Goal: Book appointment/travel/reservation

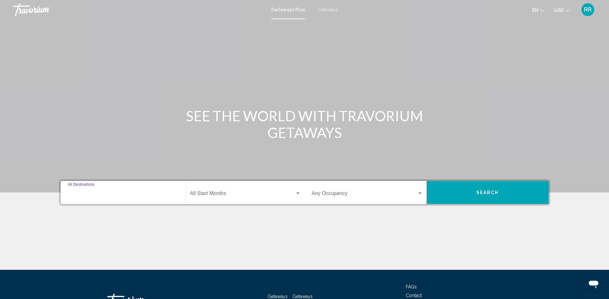
click at [107, 196] on input "Destination All Destinations" at bounding box center [123, 195] width 111 height 6
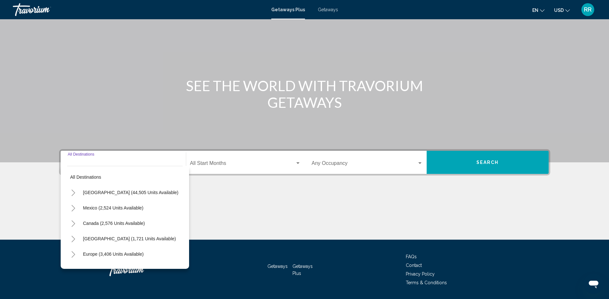
scroll to position [49, 0]
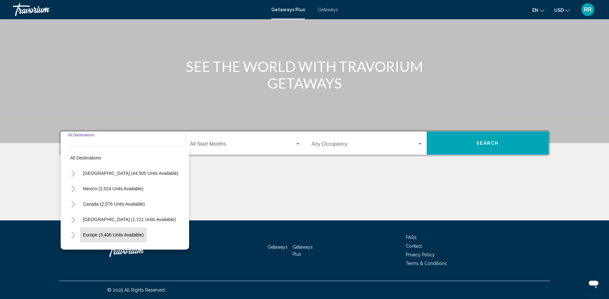
click at [124, 232] on button "Europe (3,406 units available)" at bounding box center [113, 235] width 67 height 15
type input "**********"
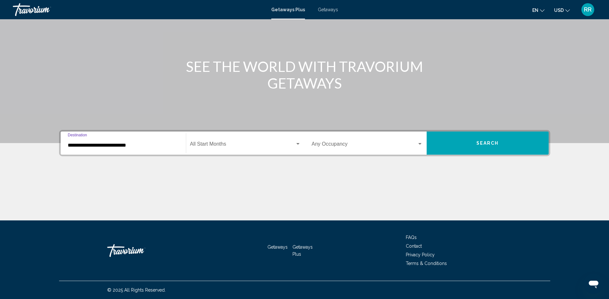
click at [325, 9] on span "Getaways" at bounding box center [328, 9] width 20 height 5
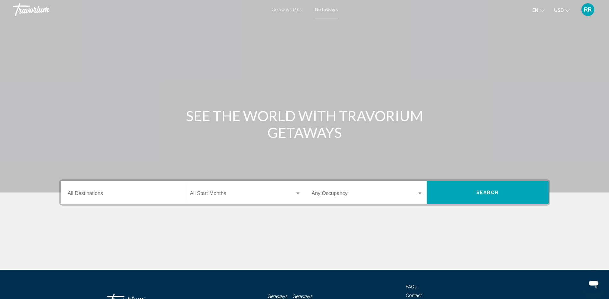
click at [93, 193] on input "Destination All Destinations" at bounding box center [123, 195] width 111 height 6
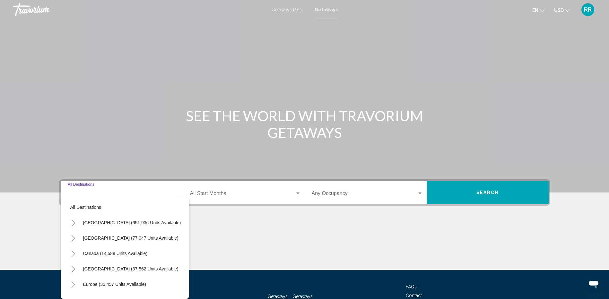
scroll to position [49, 0]
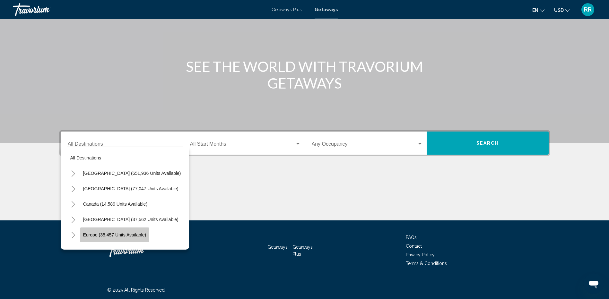
click at [119, 233] on span "Europe (35,457 units available)" at bounding box center [114, 234] width 63 height 5
type input "**********"
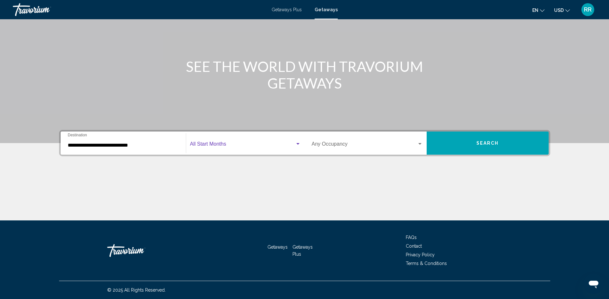
click at [296, 143] on div "Search widget" at bounding box center [298, 144] width 6 height 5
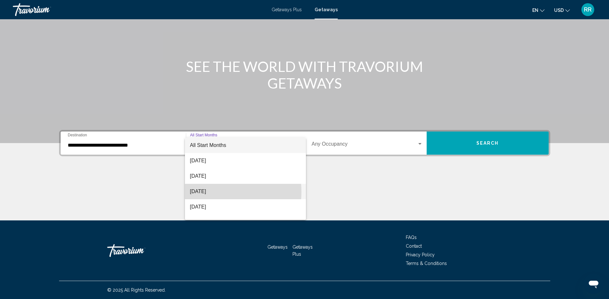
click at [210, 192] on span "[DATE]" at bounding box center [245, 191] width 111 height 15
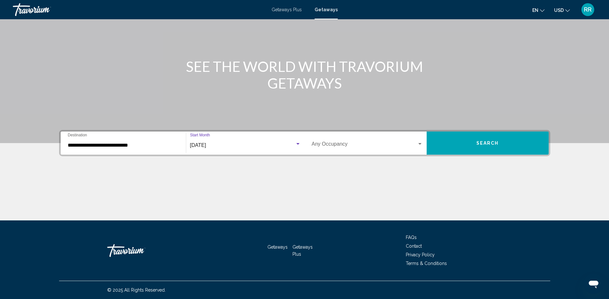
click at [419, 143] on div "Search widget" at bounding box center [420, 144] width 6 height 5
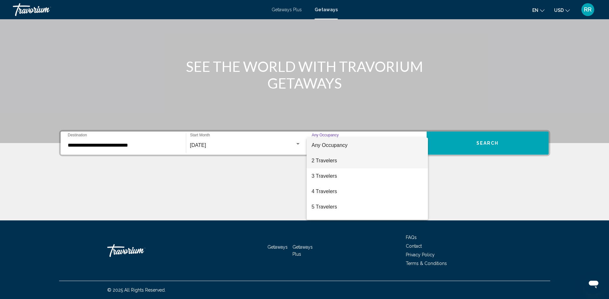
click at [323, 160] on span "2 Travelers" at bounding box center [367, 160] width 111 height 15
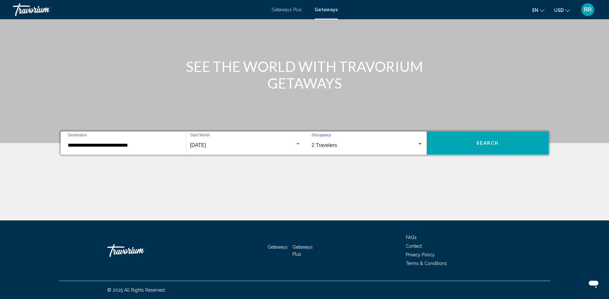
click at [496, 142] on span "Search" at bounding box center [487, 143] width 22 height 5
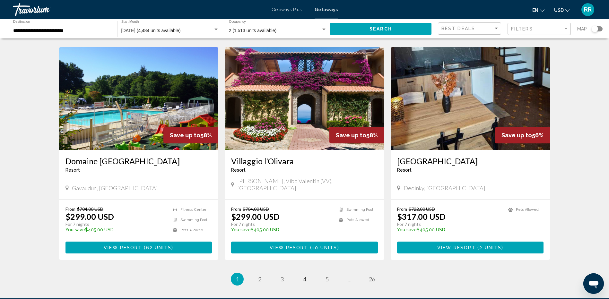
scroll to position [706, 0]
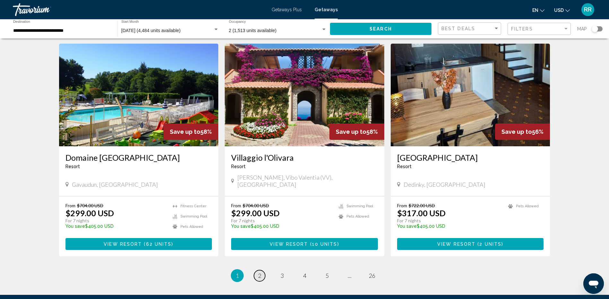
click at [260, 272] on span "2" at bounding box center [259, 275] width 3 height 7
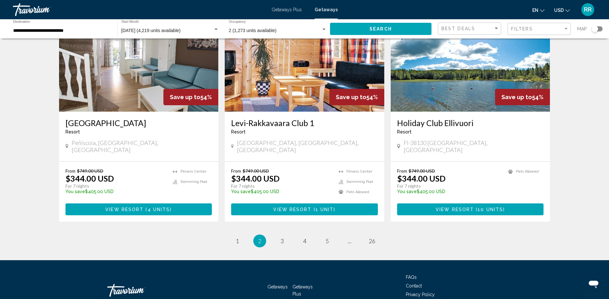
scroll to position [738, 0]
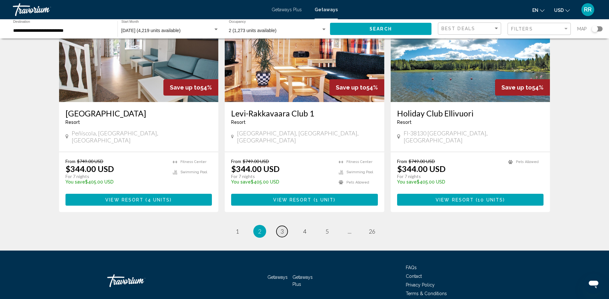
click at [281, 228] on span "3" at bounding box center [282, 231] width 3 height 7
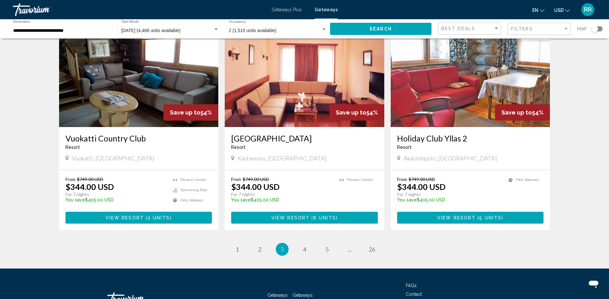
scroll to position [738, 0]
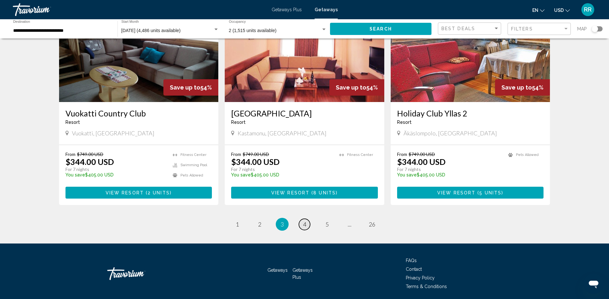
click at [305, 221] on span "4" at bounding box center [304, 224] width 3 height 7
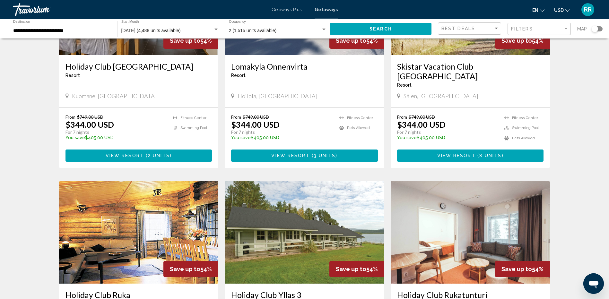
scroll to position [353, 0]
